Goal: Navigation & Orientation: Find specific page/section

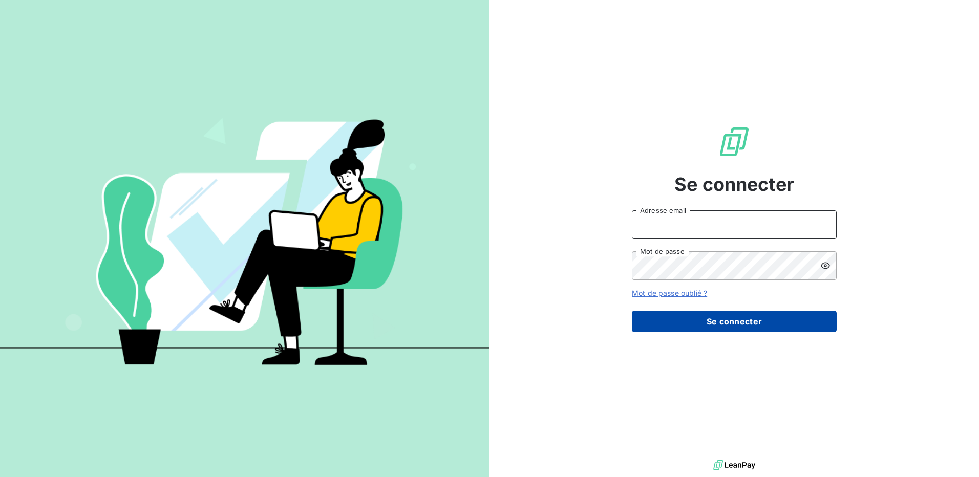
type input "[PERSON_NAME][EMAIL_ADDRESS][DOMAIN_NAME]"
click at [753, 317] on button "Se connecter" at bounding box center [734, 322] width 205 height 22
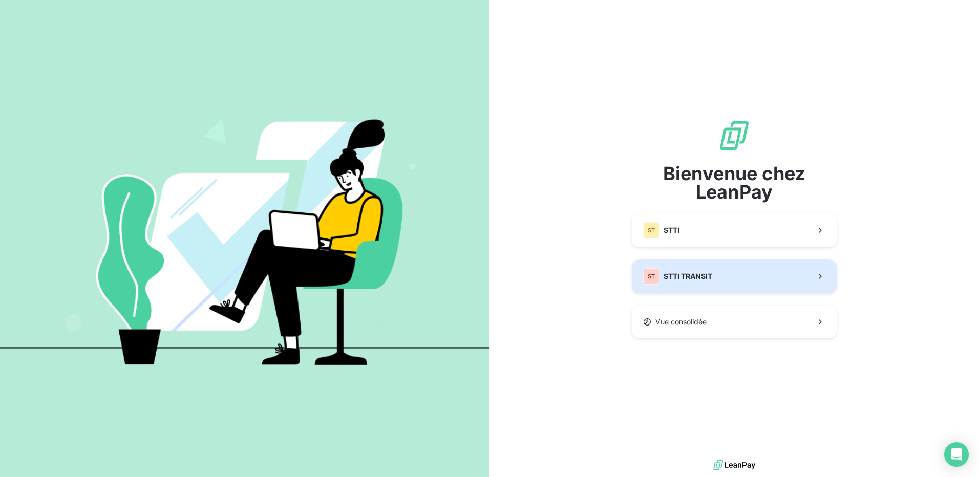
click at [720, 272] on button "ST STTI TRANSIT" at bounding box center [734, 277] width 205 height 34
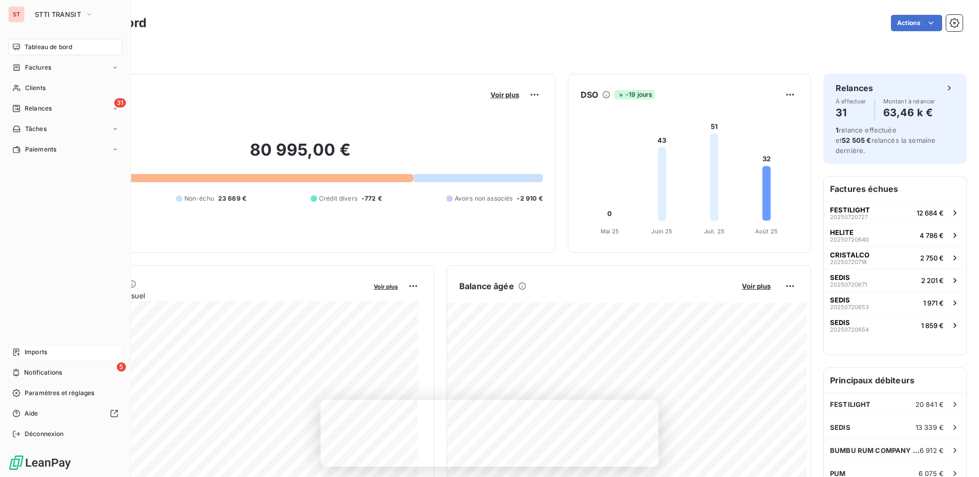
click at [28, 351] on span "Imports" at bounding box center [36, 352] width 23 height 9
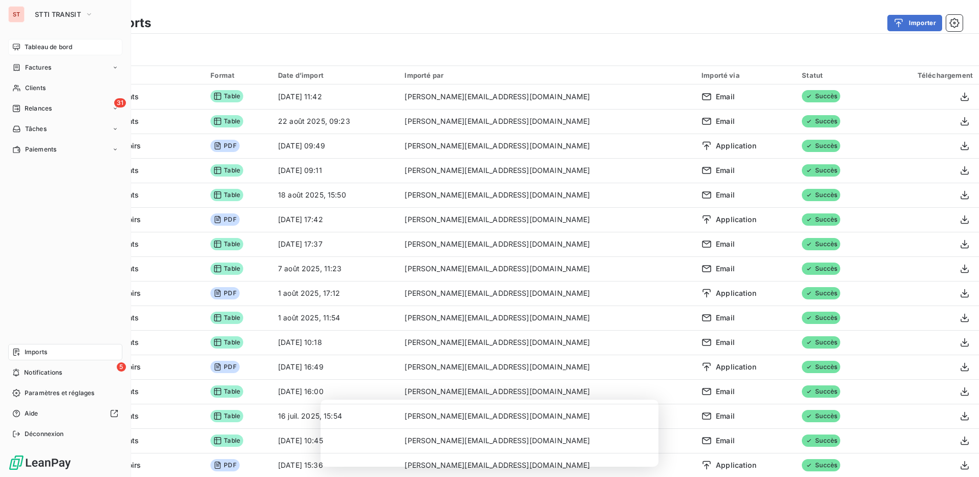
click at [37, 45] on span "Tableau de bord" at bounding box center [49, 47] width 48 height 9
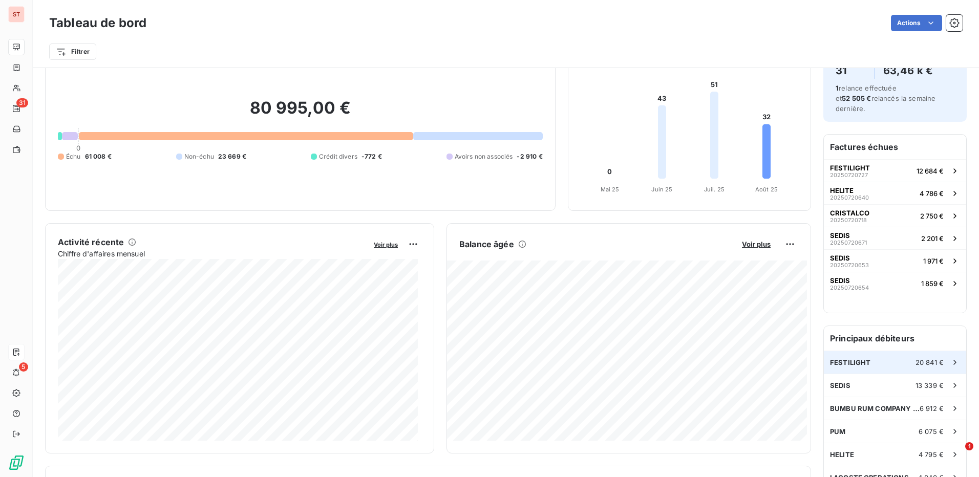
scroll to position [103, 0]
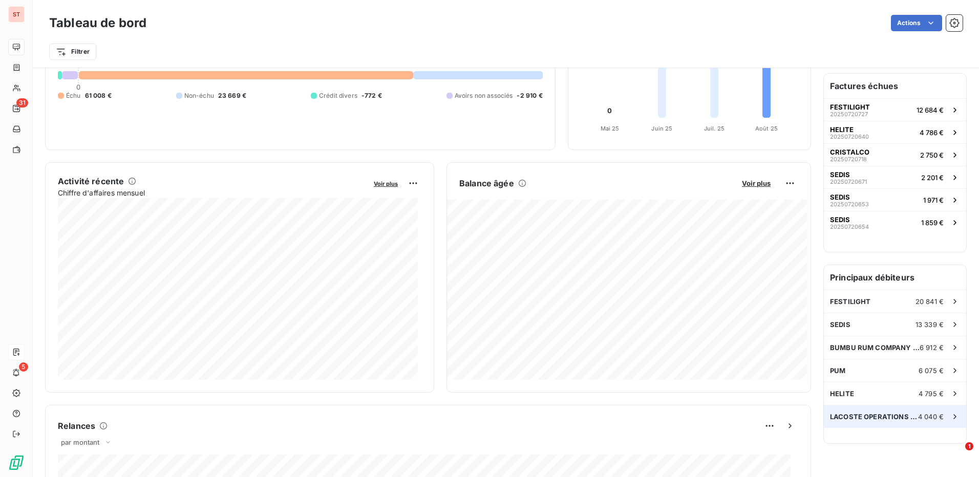
click at [951, 412] on icon at bounding box center [955, 417] width 10 height 10
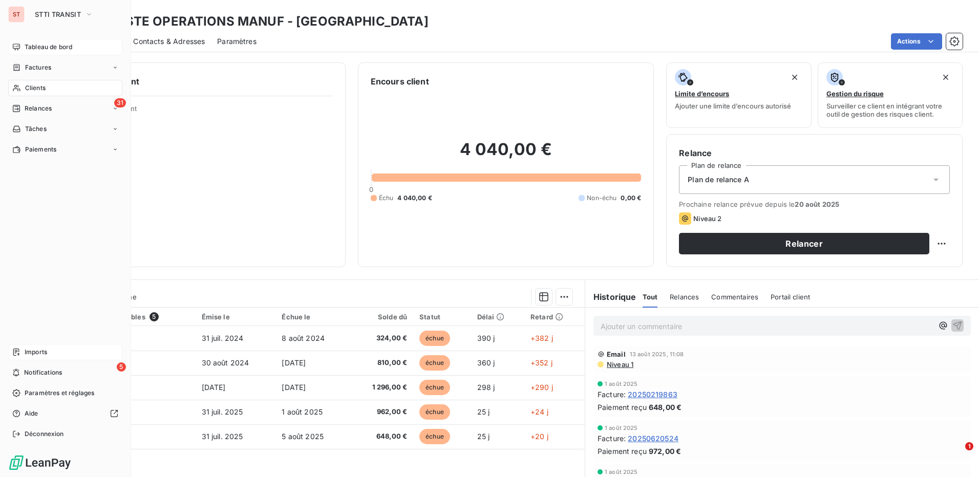
click at [21, 48] on div "Tableau de bord" at bounding box center [65, 47] width 114 height 16
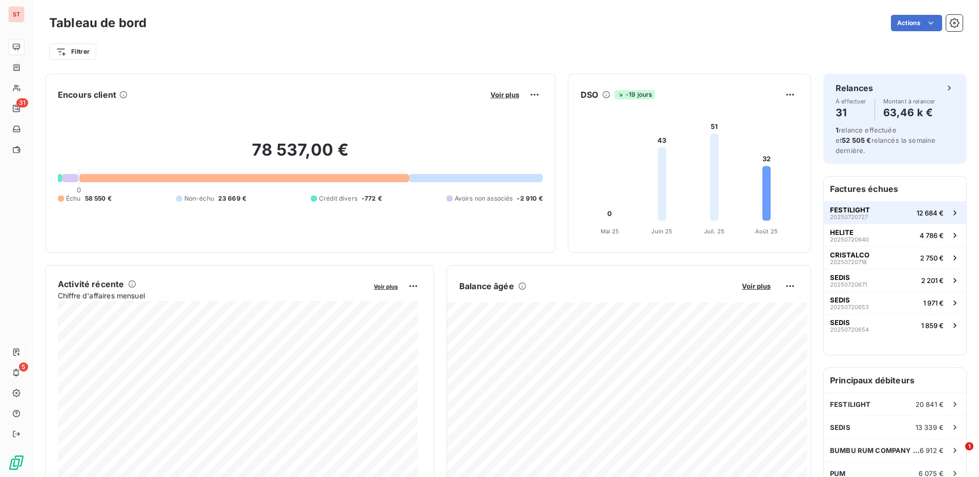
click at [924, 209] on span "12 684 €" at bounding box center [930, 213] width 27 height 8
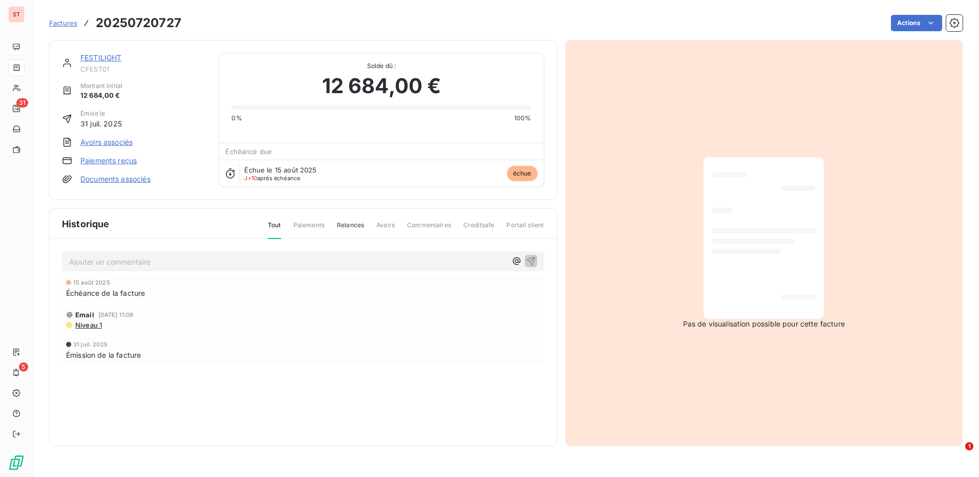
click at [125, 183] on link "Documents associés" at bounding box center [115, 179] width 70 height 10
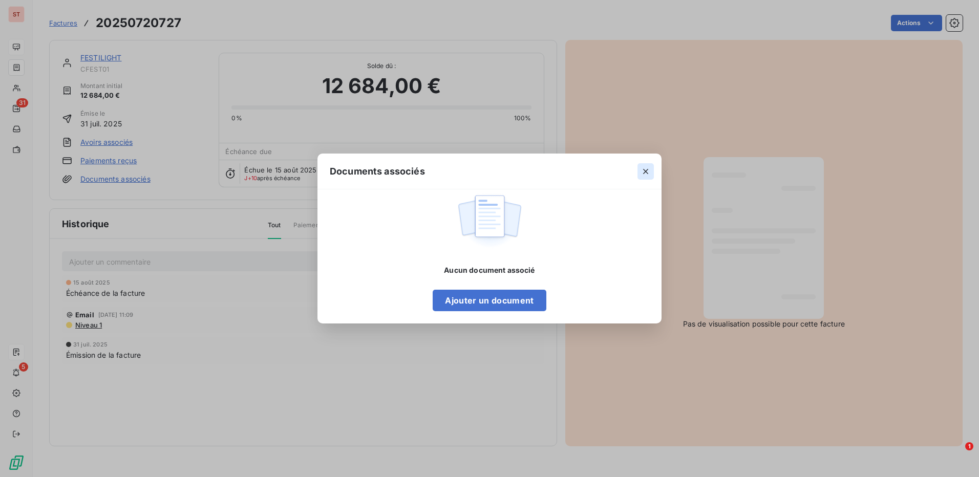
click at [643, 169] on icon "button" at bounding box center [646, 171] width 10 height 10
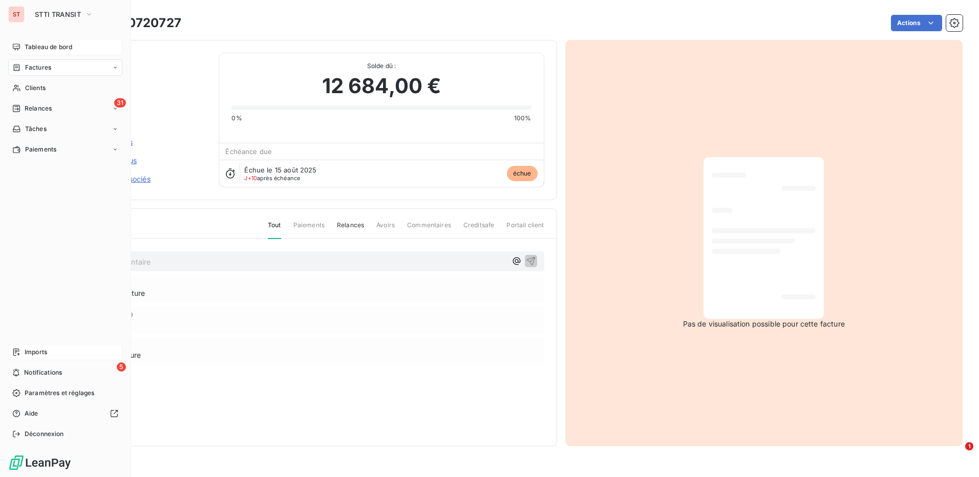
click at [65, 67] on div "Factures" at bounding box center [65, 67] width 114 height 16
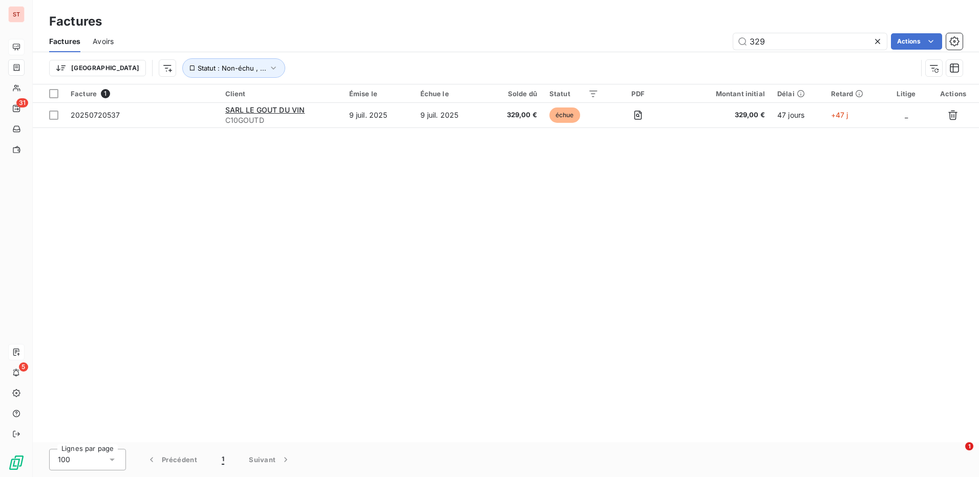
drag, startPoint x: 792, startPoint y: 45, endPoint x: 680, endPoint y: 44, distance: 111.7
click at [680, 44] on div "329 Actions" at bounding box center [544, 41] width 837 height 16
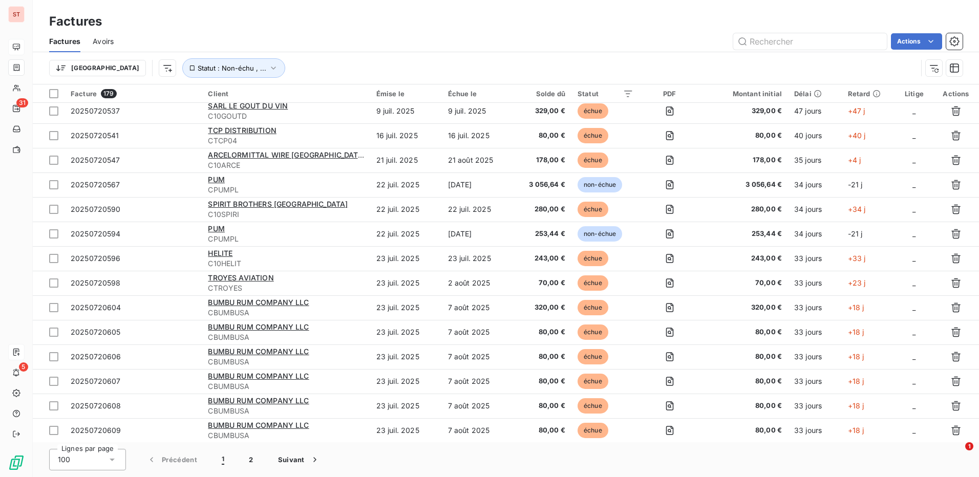
scroll to position [768, 0]
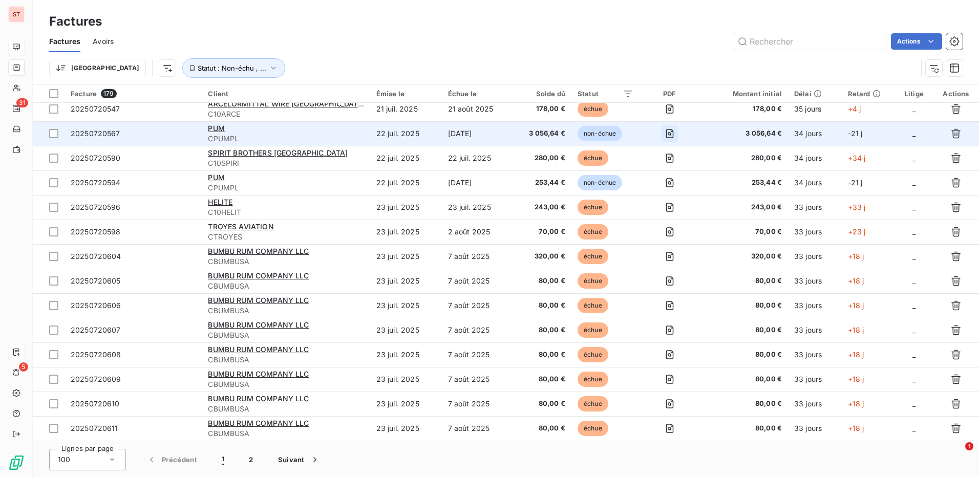
click at [668, 133] on icon "button" at bounding box center [670, 134] width 10 height 10
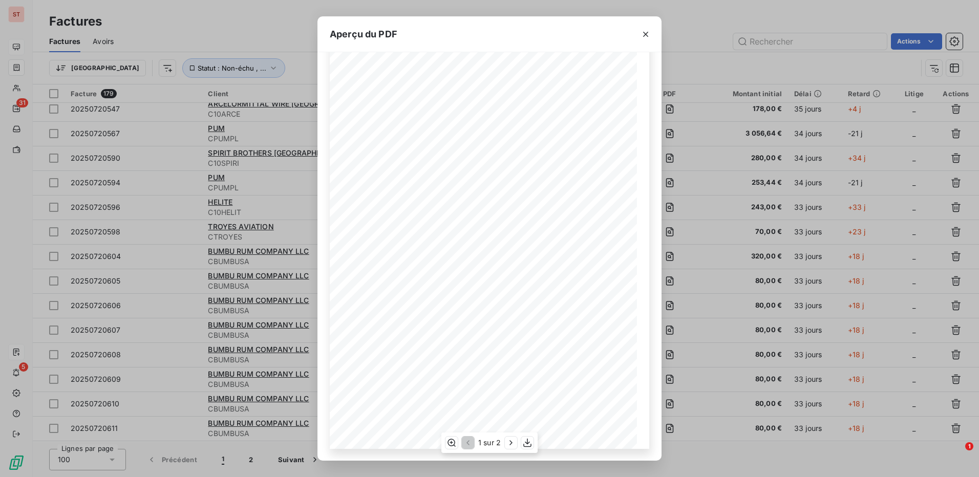
scroll to position [51, 0]
click at [513, 444] on icon "button" at bounding box center [511, 443] width 10 height 10
click at [646, 34] on icon "button" at bounding box center [645, 34] width 5 height 5
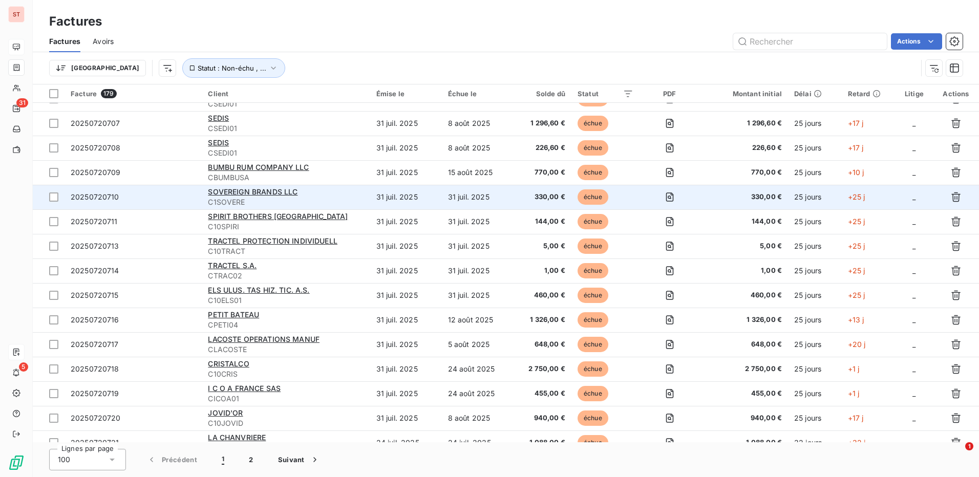
scroll to position [2119, 0]
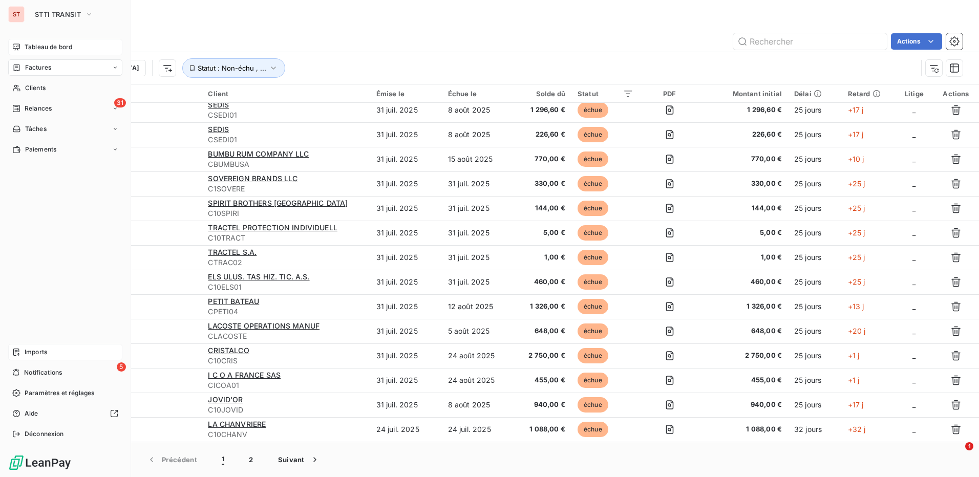
click at [72, 47] on span "Tableau de bord" at bounding box center [49, 47] width 48 height 9
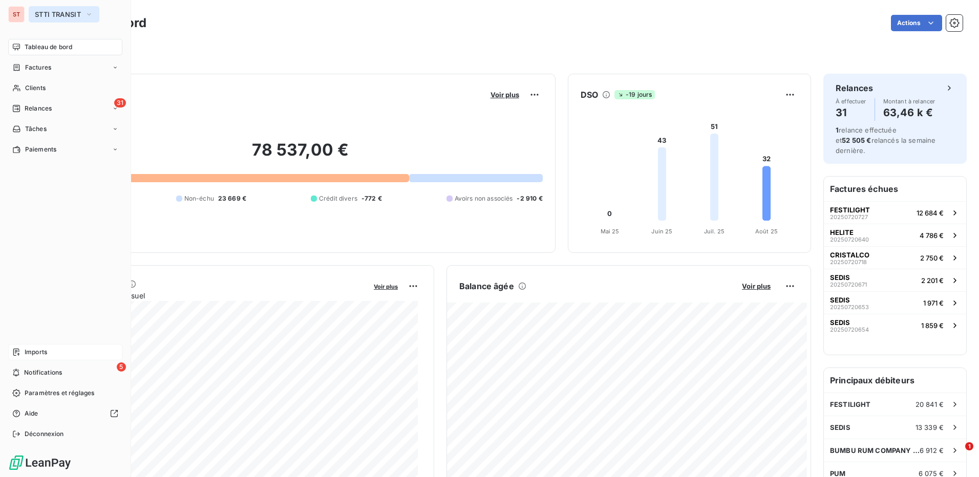
click at [93, 17] on icon "button" at bounding box center [89, 14] width 8 height 10
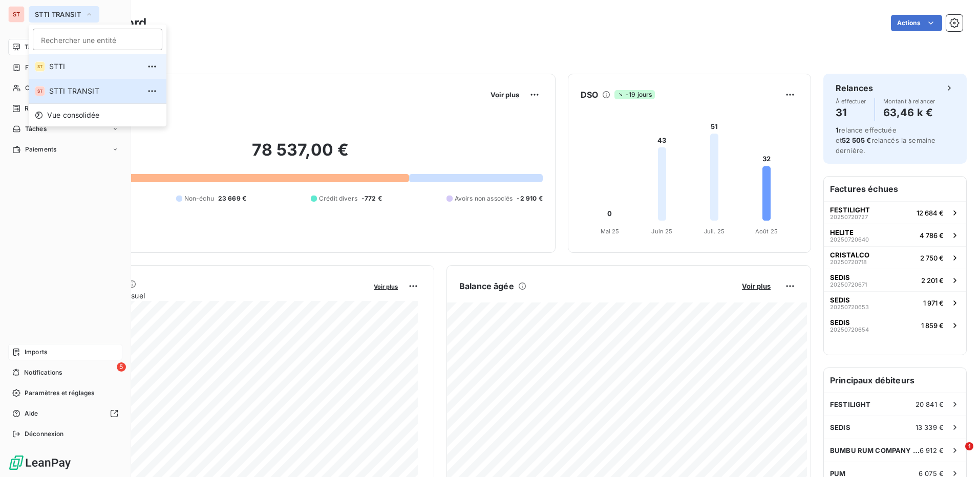
click at [81, 66] on span "STTI" at bounding box center [94, 66] width 91 height 10
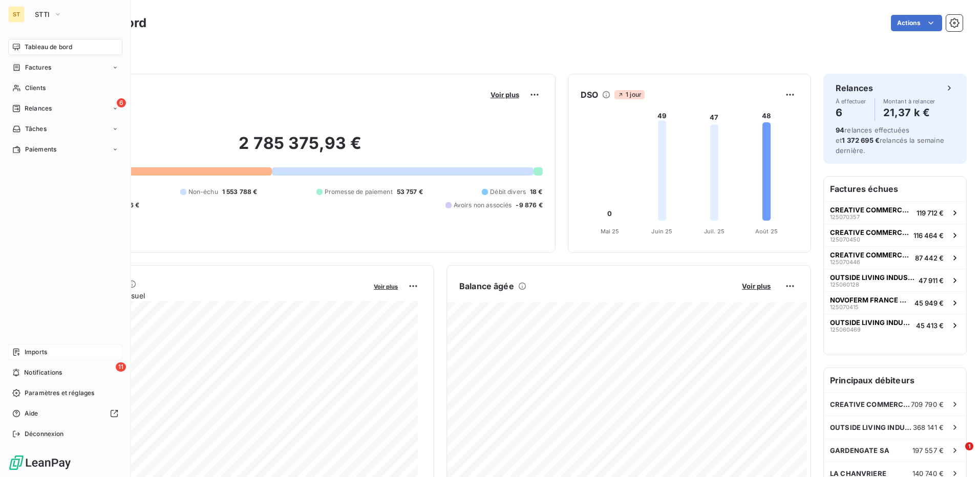
click at [35, 350] on span "Imports" at bounding box center [36, 352] width 23 height 9
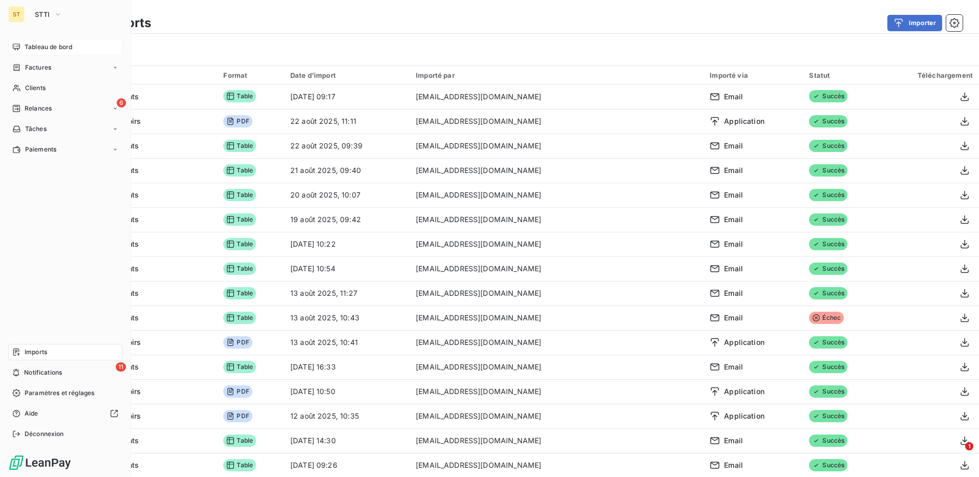
click at [29, 44] on span "Tableau de bord" at bounding box center [49, 47] width 48 height 9
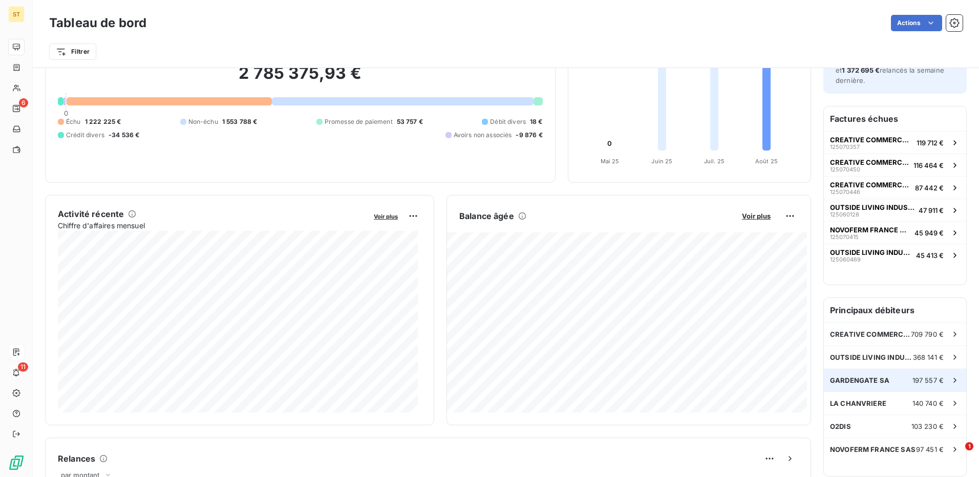
scroll to position [103, 0]
